Goal: Task Accomplishment & Management: Manage account settings

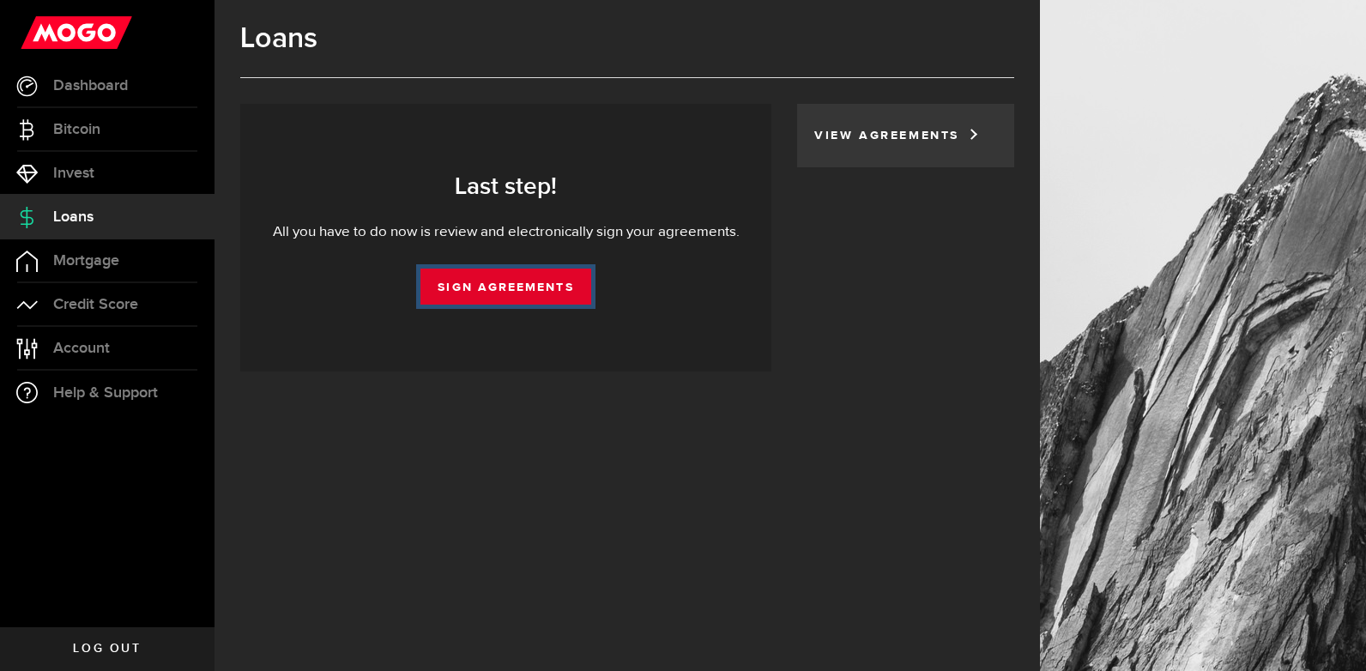
click at [512, 288] on link "Sign Agreements" at bounding box center [505, 287] width 170 height 36
click at [539, 279] on link "Sign Agreements" at bounding box center [505, 287] width 170 height 36
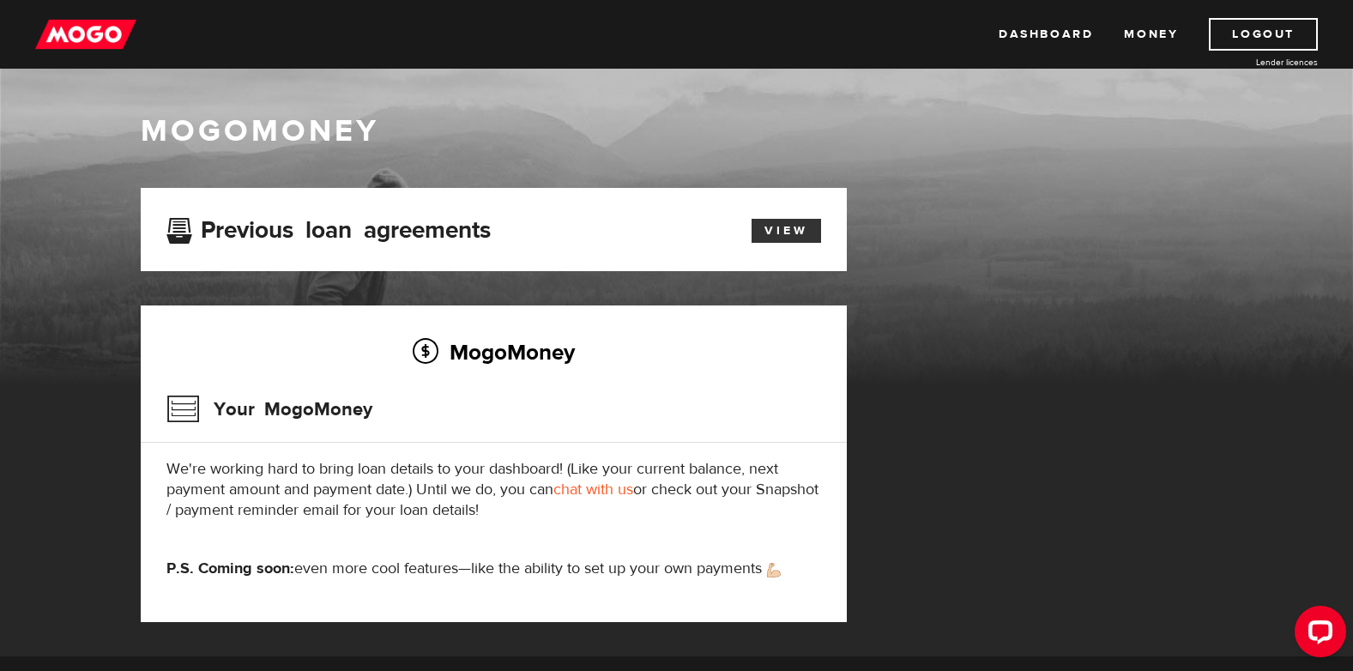
click at [809, 232] on link "View" at bounding box center [786, 231] width 69 height 24
